Goal: Information Seeking & Learning: Learn about a topic

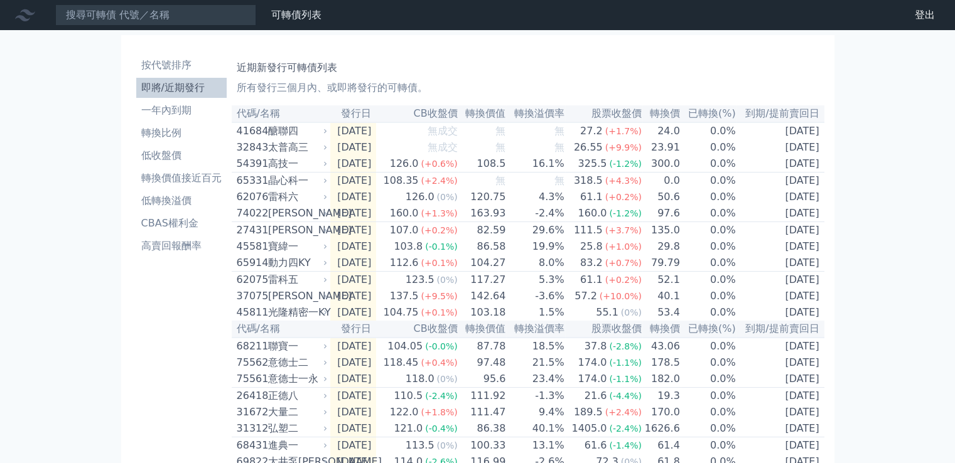
click at [188, 90] on li "即將/近期發行" at bounding box center [181, 87] width 90 height 15
click at [72, 294] on div "可轉債列表 財務數據 可轉債列表 財務數據 登出 登出 按代號排序 即將/近期發行 一年內到期 轉換比例 低收盤價 轉換價值接近百元 低轉換溢價" at bounding box center [477, 444] width 955 height 888
click at [112, 287] on div "可轉債列表 財務數據 可轉債列表 財務數據 登出 登出 按代號排序 即將/近期發行 一年內到期 轉換比例 低收盤價 轉換價值接近百元 低轉換溢價" at bounding box center [477, 444] width 955 height 888
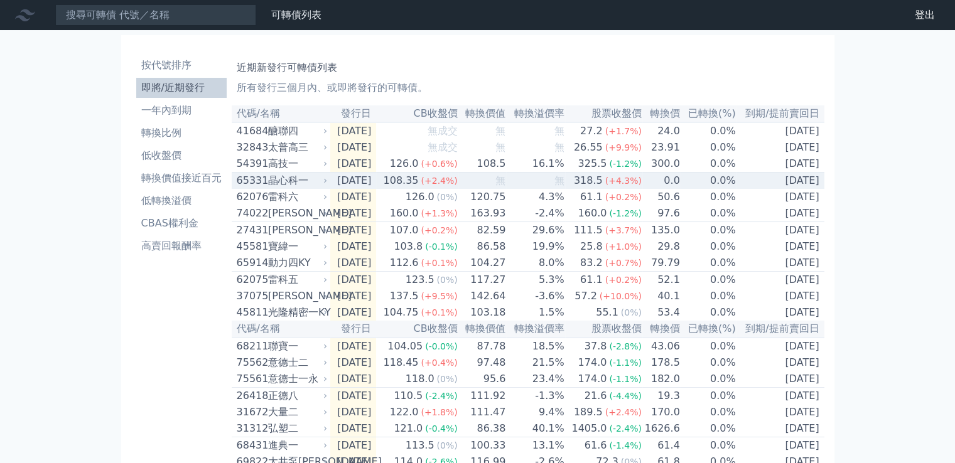
click at [347, 185] on td "[DATE]" at bounding box center [353, 181] width 46 height 17
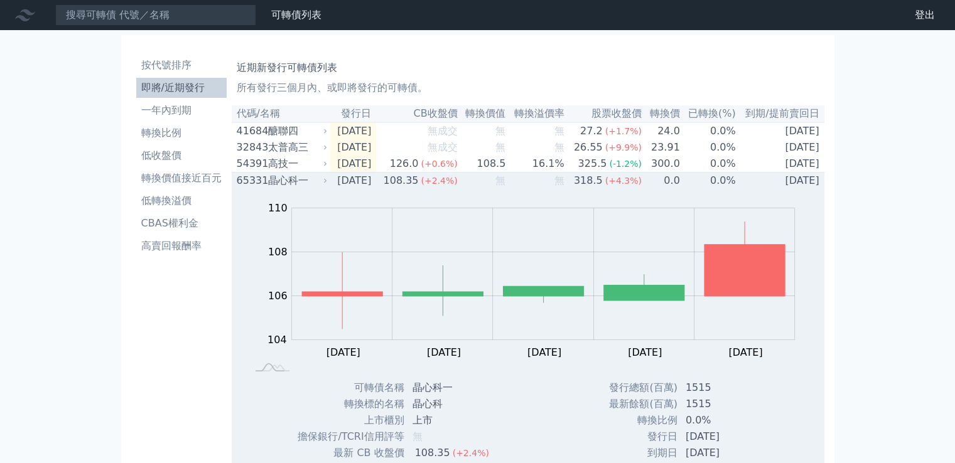
click at [270, 187] on div "晶心科一" at bounding box center [296, 180] width 57 height 15
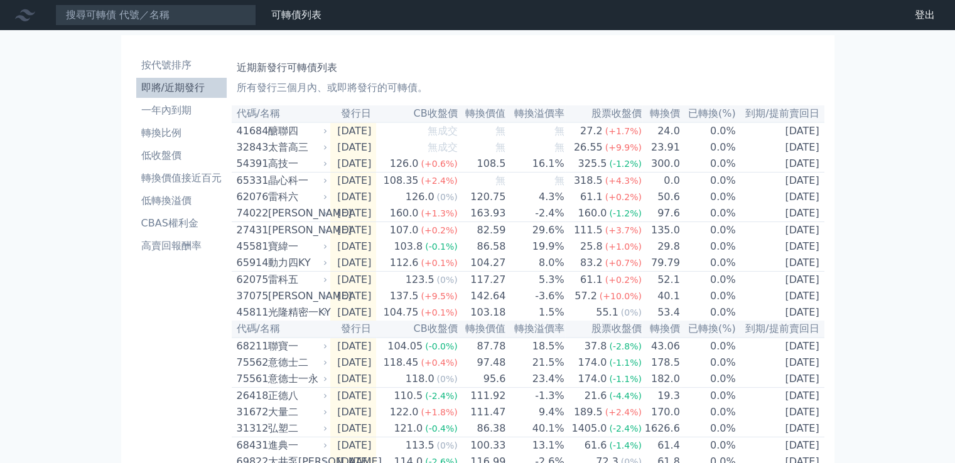
click at [909, 257] on div "可轉債列表 財務數據 可轉債列表 財務數據 登出 登出 按代號排序 即將/近期發行 一年內到期 轉換比例 低收盤價 轉換價值接近百元 低轉換溢價" at bounding box center [477, 444] width 955 height 888
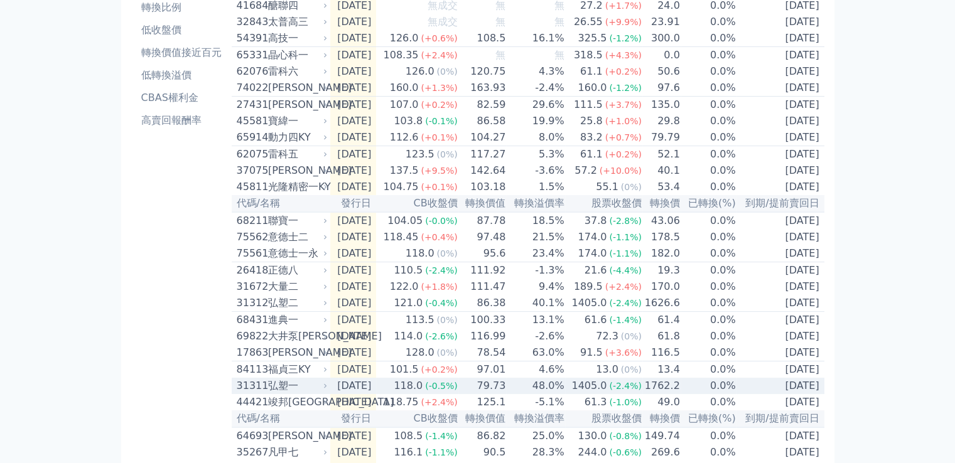
scroll to position [188, 0]
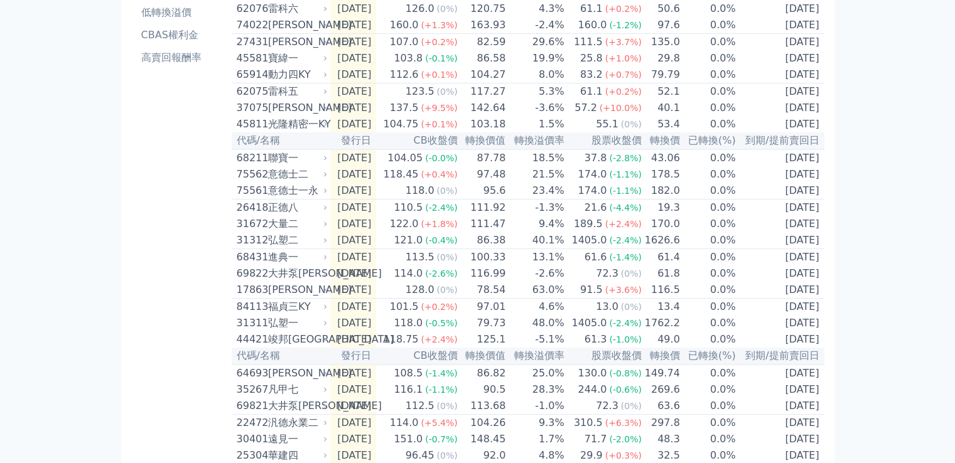
click at [132, 291] on div "按代號排序 即將/近期發行 一年內到期 轉換比例 低收盤價 轉換價值接近百元 低轉換溢價 CBAS權利金 高賣回報酬率" at bounding box center [181, 270] width 100 height 817
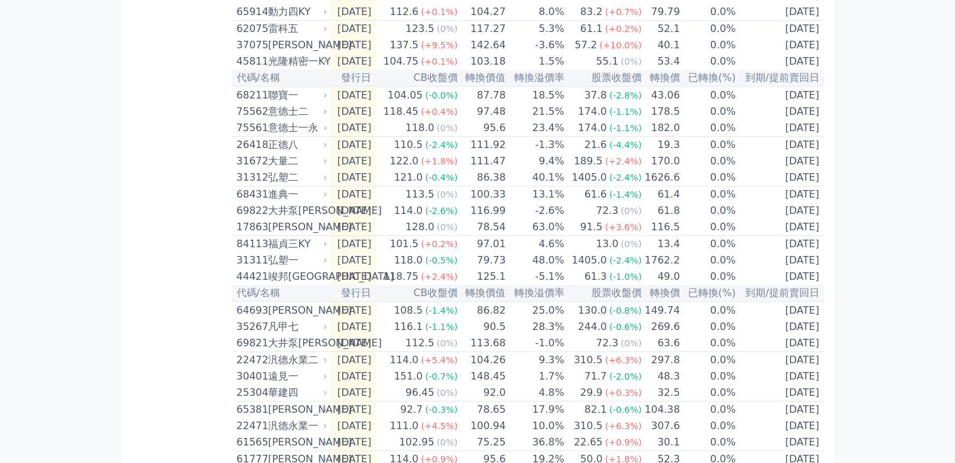
scroll to position [314, 0]
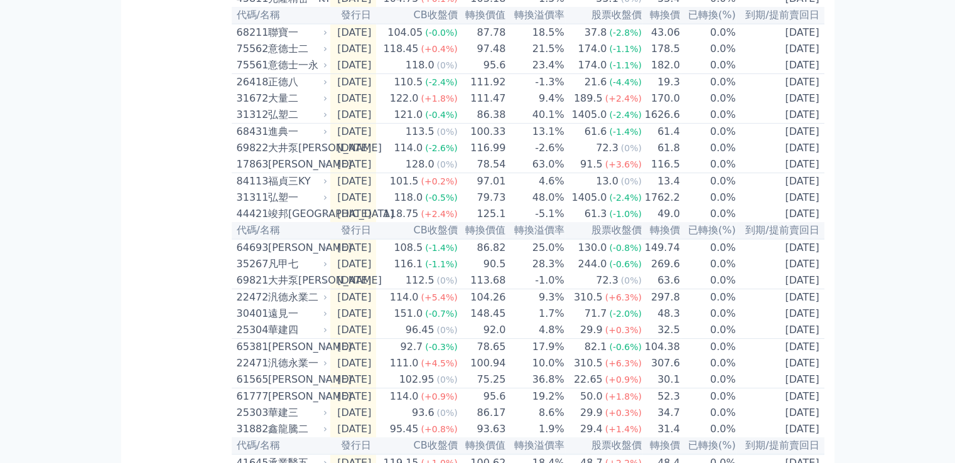
click at [0, 287] on div "可轉債列表 財務數據 可轉債列表 財務數據 登出 登出 按代號排序 即將/近期發行 一年內到期 轉換比例 低收盤價 轉換價值接近百元 低轉換溢價" at bounding box center [477, 130] width 955 height 888
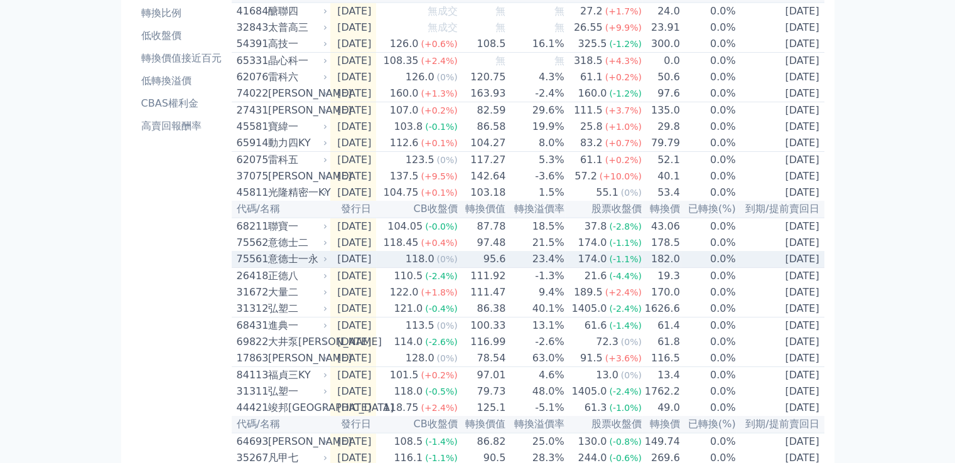
scroll to position [126, 0]
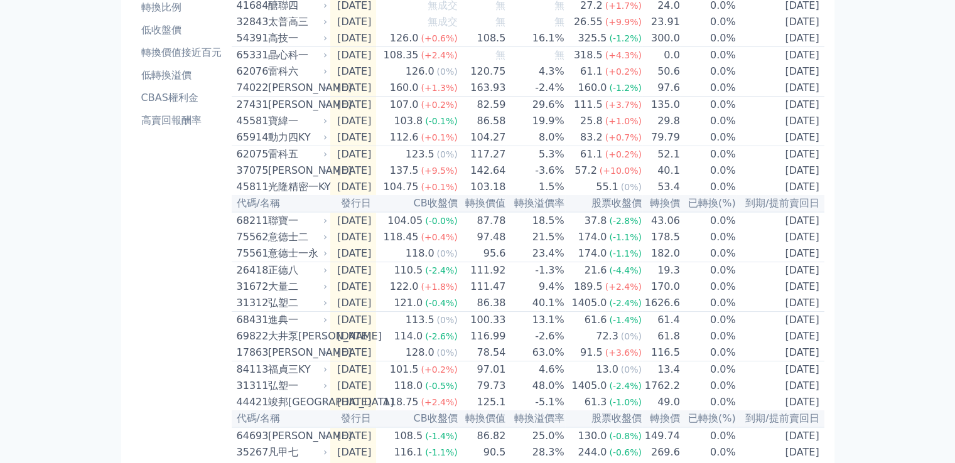
click at [143, 276] on div "按代號排序 即將/近期發行 一年內到期 轉換比例 低收盤價 轉換價值接近百元 低轉換溢價 CBAS權利金 高賣回報酬率" at bounding box center [181, 333] width 100 height 817
